Goal: Task Accomplishment & Management: Manage account settings

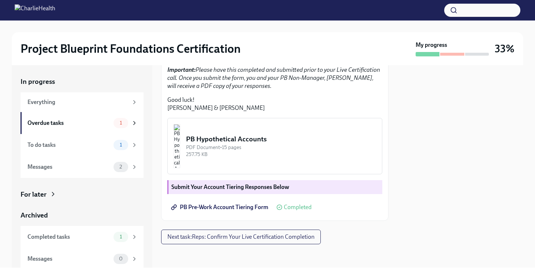
scroll to position [203, 0]
click at [72, 124] on div "Overdue tasks" at bounding box center [68, 123] width 83 height 8
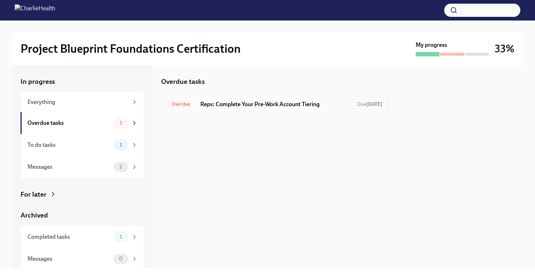
click at [276, 107] on h6 "Reps: Complete Your Pre-Work Account Tiering" at bounding box center [275, 104] width 151 height 8
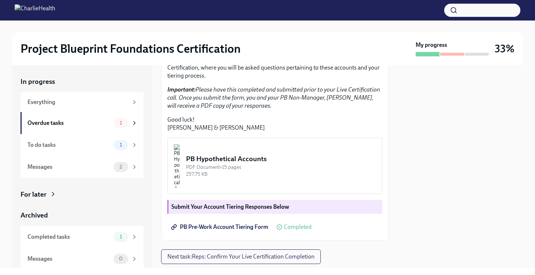
scroll to position [203, 0]
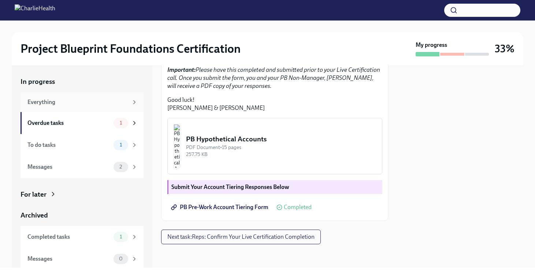
click at [91, 98] on div "Everything" at bounding box center [77, 102] width 101 height 8
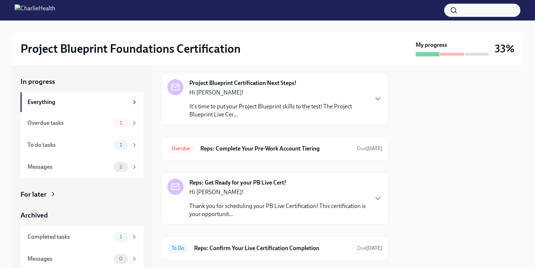
scroll to position [35, 0]
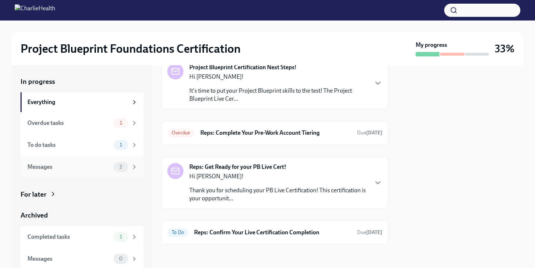
click at [63, 163] on div "Messages" at bounding box center [68, 167] width 83 height 8
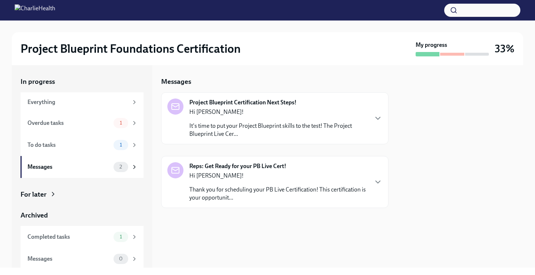
click at [241, 137] on p "It's time to put your Project Blueprint skills to the test! The Project Bluepri…" at bounding box center [278, 130] width 178 height 16
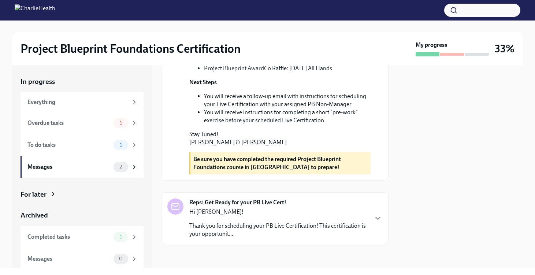
scroll to position [2, 0]
